Goal: Navigation & Orientation: Go to known website

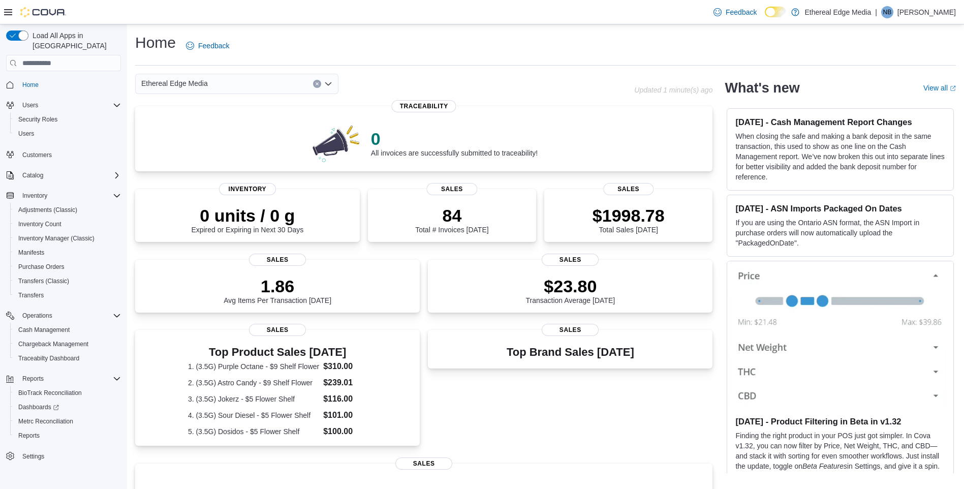
click at [943, 14] on p "[PERSON_NAME]" at bounding box center [926, 12] width 58 height 12
click at [894, 100] on span "Sign Out" at bounding box center [889, 100] width 27 height 10
